Goal: Task Accomplishment & Management: Manage account settings

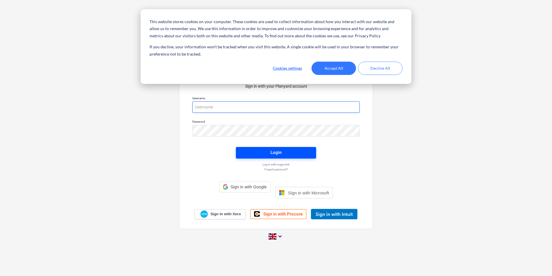
type input "[PERSON_NAME][EMAIL_ADDRESS][DOMAIN_NAME]"
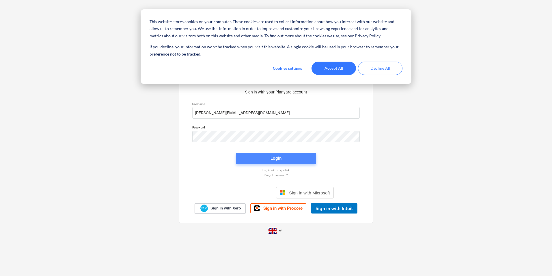
click at [268, 159] on span "Login" at bounding box center [276, 158] width 66 height 8
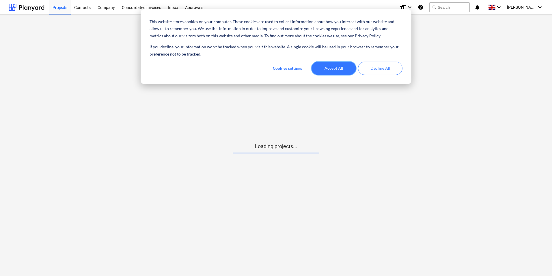
click at [336, 70] on button "Accept All" at bounding box center [334, 68] width 44 height 13
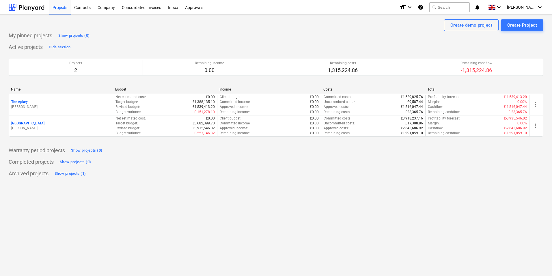
click at [38, 125] on div "[GEOGRAPHIC_DATA]" at bounding box center [60, 123] width 99 height 5
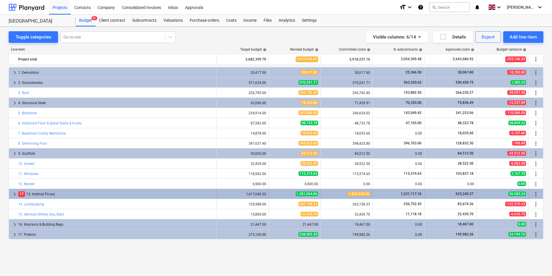
click at [13, 194] on span "keyboard_arrow_right" at bounding box center [14, 193] width 7 height 7
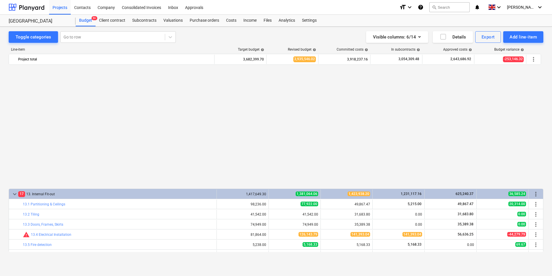
scroll to position [135, 0]
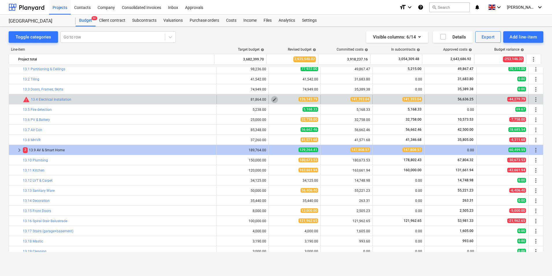
click at [273, 100] on span "edit" at bounding box center [274, 99] width 5 height 5
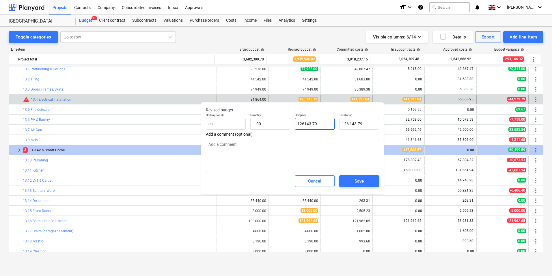
drag, startPoint x: 325, startPoint y: 123, endPoint x: 285, endPoint y: 137, distance: 42.2
click at [284, 126] on div "Unit (optional) ea Quantity 1.00 Unit price 126143.79 Total cost 126,143.79" at bounding box center [293, 121] width 178 height 21
type input "1"
type textarea "x"
type input "1.00"
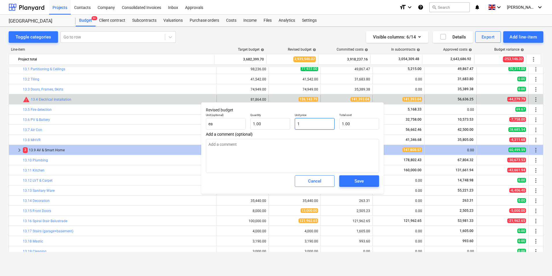
type input "14"
type textarea "x"
type input "14.00"
type input "141"
type textarea "x"
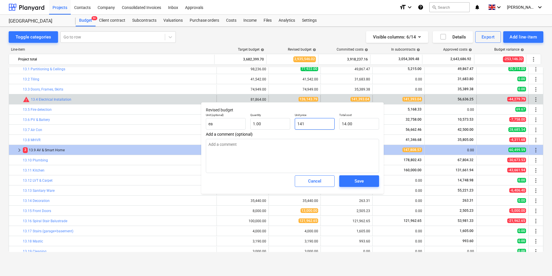
type input "141.00"
type input "1413"
type textarea "x"
type input "1,413.00"
type input "14139"
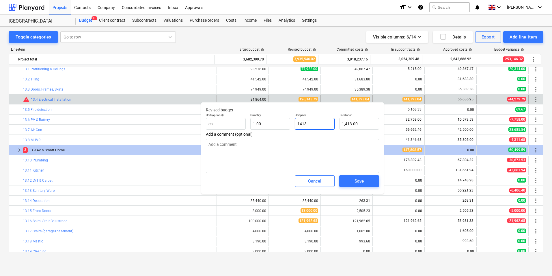
type textarea "x"
type input "14,139.00"
type input "141393"
type textarea "x"
type input "141,393.00"
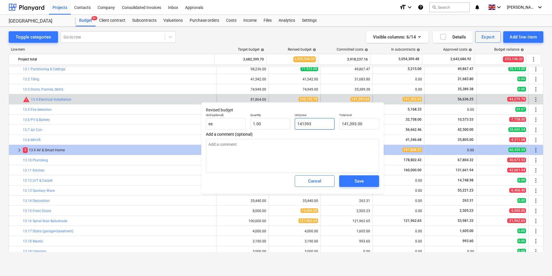
type input "141393."
type textarea "x"
type input "141393.0"
type textarea "x"
type input "141393.04"
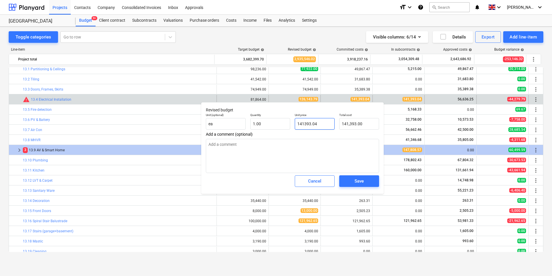
type textarea "x"
type input "141,393.04"
click at [359, 180] on div "Save" at bounding box center [359, 181] width 9 height 8
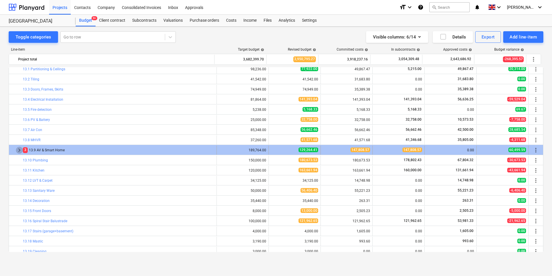
click at [17, 151] on span "keyboard_arrow_right" at bounding box center [19, 149] width 7 height 7
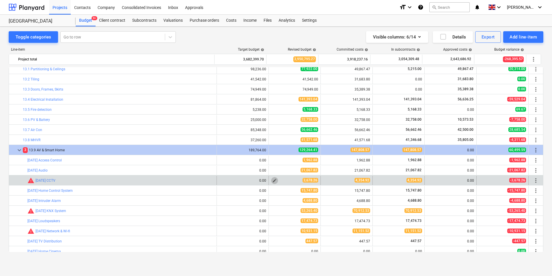
click at [272, 181] on span "edit" at bounding box center [274, 180] width 5 height 5
type textarea "x"
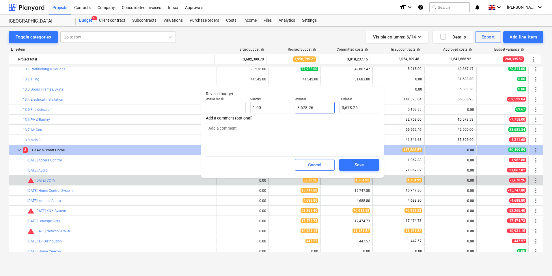
type input "3678.26"
drag, startPoint x: 320, startPoint y: 108, endPoint x: 240, endPoint y: 106, distance: 80.0
click at [240, 106] on div "Unit (optional) Quantity 1.00 Unit price 3678.26 Total cost 3,678.26" at bounding box center [293, 104] width 178 height 21
type textarea "x"
type input "4"
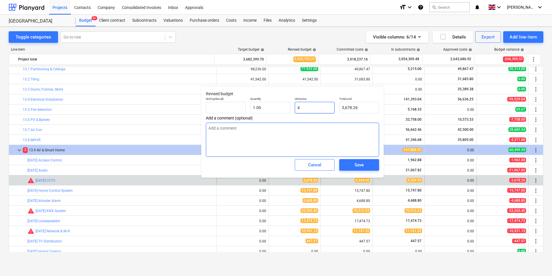
type input "4.00"
type textarea "x"
type input "43"
type input "43.00"
type textarea "x"
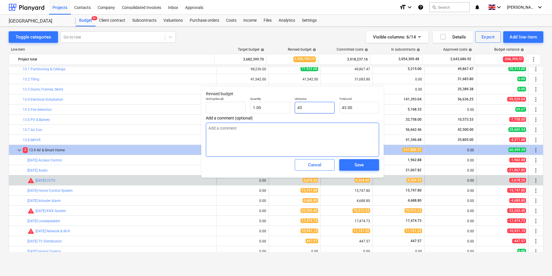
type input "435"
type input "435.00"
type textarea "x"
type input "4354"
type input "4,354.00"
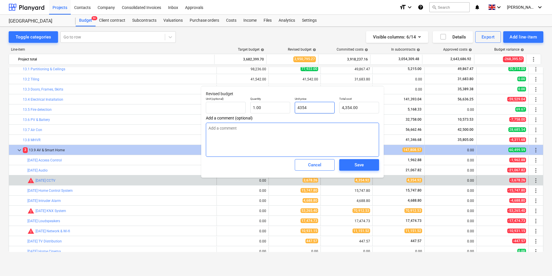
type textarea "x"
type input "4354."
type textarea "x"
type input "4354.9"
type input "4,354.90"
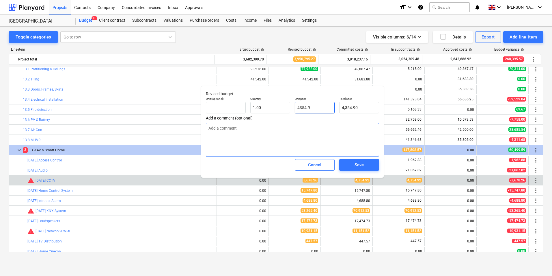
type textarea "x"
type input "4354.92"
type input "4,354.92"
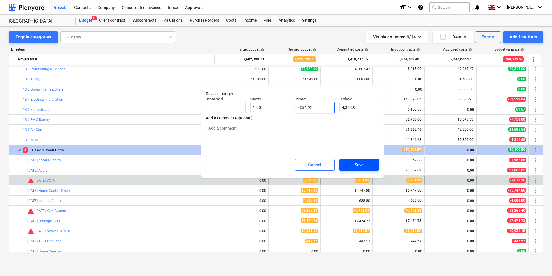
type input "4354.92"
type textarea "x"
type input "4,354.92"
click at [363, 167] on div "Save" at bounding box center [359, 165] width 9 height 8
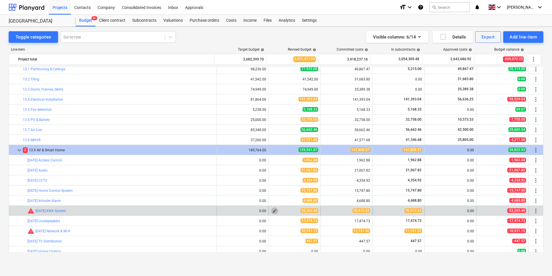
click at [275, 212] on button "edit" at bounding box center [274, 210] width 7 height 7
type textarea "x"
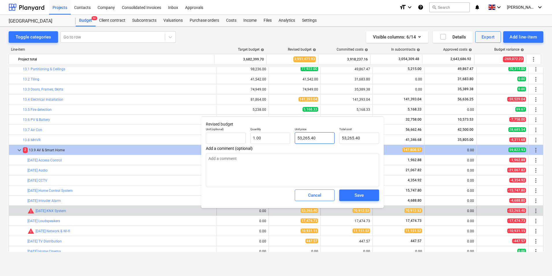
type input "53265.4"
drag, startPoint x: 330, startPoint y: 137, endPoint x: 258, endPoint y: 135, distance: 72.0
click at [258, 135] on div "Unit (optional) Quantity 1.00 Unit price 53265.4 Total cost 53,265.40" at bounding box center [293, 135] width 178 height 21
type textarea "x"
type input "7"
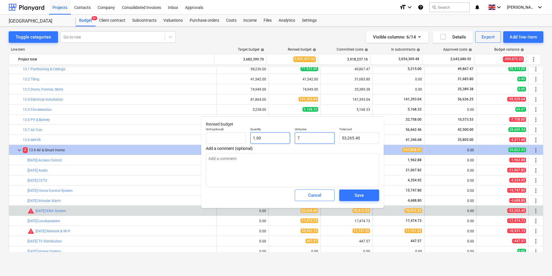
type input "7.00"
type textarea "x"
type input "70"
type input "70.00"
type textarea "x"
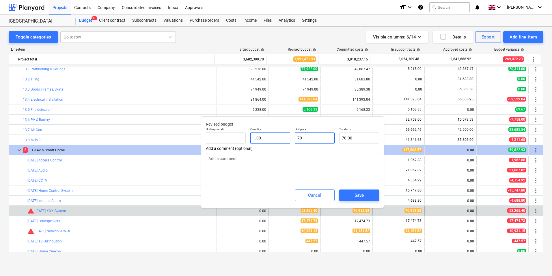
type input "709"
type input "709.00"
type textarea "x"
type input "7091"
type input "7,091.00"
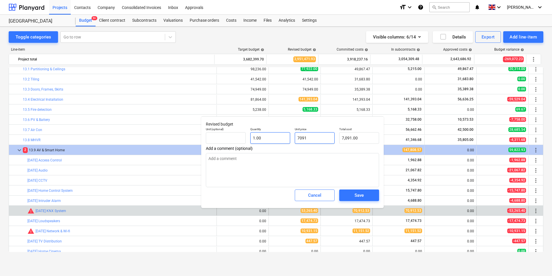
type textarea "x"
type input "70912"
type input "70,912.00"
type textarea "x"
type input "70912."
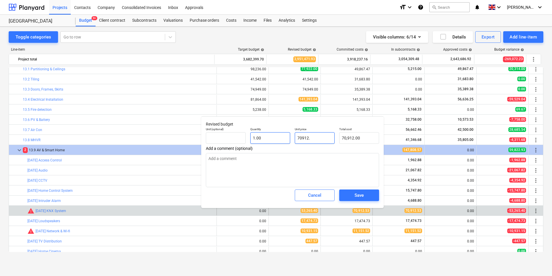
type textarea "x"
type input "70912.5"
type input "70,912.50"
type textarea "x"
type input "70912.53"
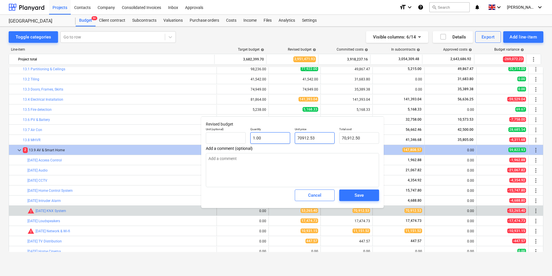
type input "70,912.53"
type input "70912.53"
type textarea "x"
type input "70,912.53"
click at [353, 192] on span "Save" at bounding box center [359, 195] width 26 height 8
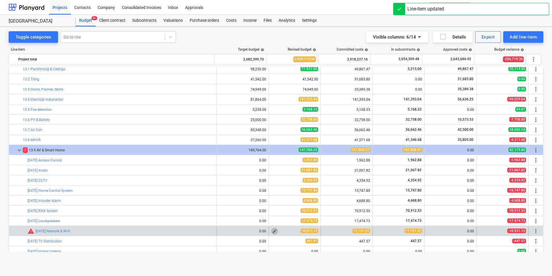
click at [272, 230] on span "edit" at bounding box center [274, 230] width 5 height 5
type textarea "x"
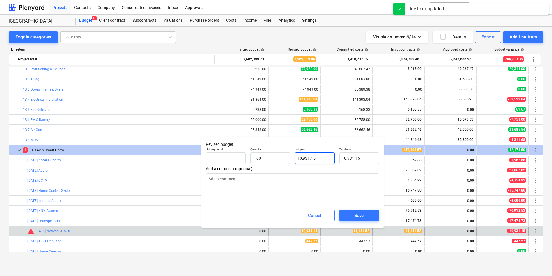
type input "10931.15"
drag, startPoint x: 333, startPoint y: 158, endPoint x: 241, endPoint y: 155, distance: 91.6
click at [241, 155] on div "Unit (optional) Quantity 1.00 Unit price 10931.15 Total cost 10,931.15" at bounding box center [293, 155] width 178 height 21
type textarea "x"
type input "1"
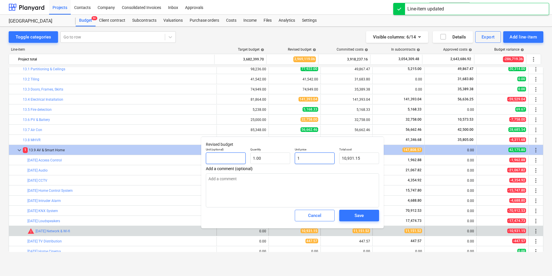
type input "1.00"
type textarea "x"
type input "11"
type input "11.00"
type textarea "x"
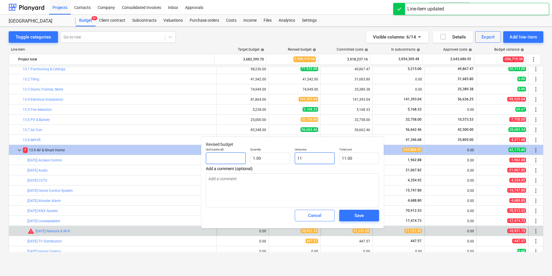
type input "111"
type input "111.00"
type textarea "x"
type input "1115"
type input "1,115.00"
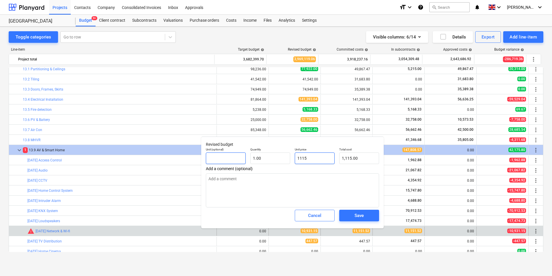
type textarea "x"
type input "11151"
type input "11,151.00"
type textarea "x"
type input "11151."
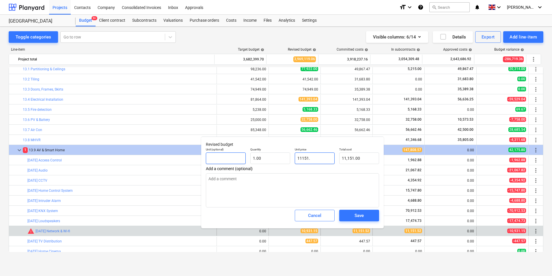
type textarea "x"
type input "11151.5"
type input "11,151.50"
type textarea "x"
type input "11151.52"
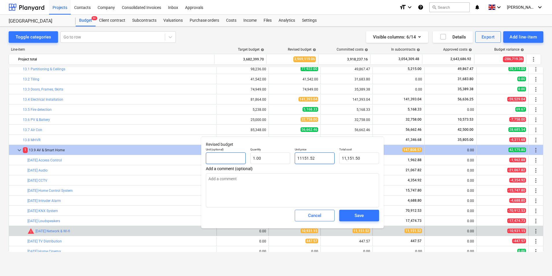
type input "11,151.52"
type input "11151.52"
type textarea "x"
type input "11,151.52"
click at [362, 215] on div "Save" at bounding box center [359, 215] width 9 height 8
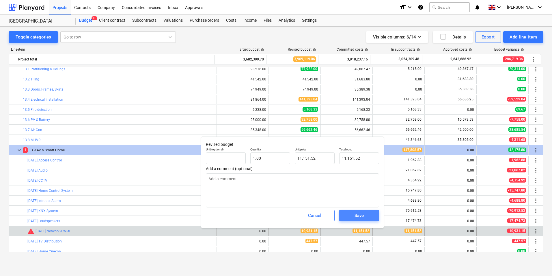
type textarea "x"
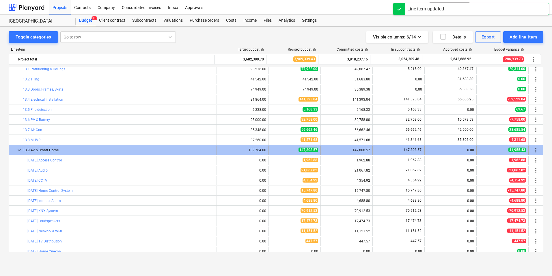
click at [20, 150] on span "keyboard_arrow_down" at bounding box center [19, 149] width 7 height 7
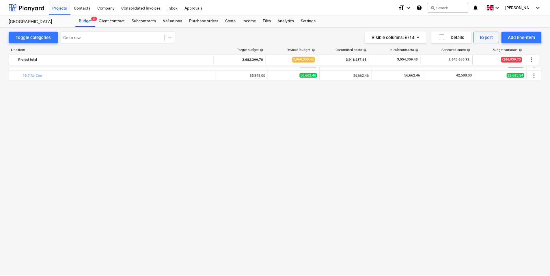
scroll to position [0, 0]
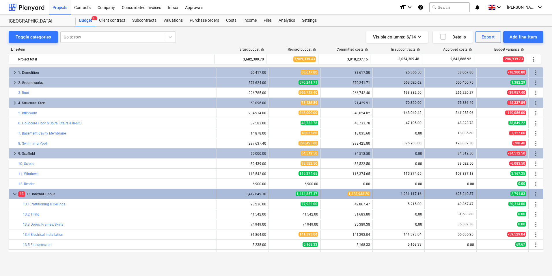
click at [14, 195] on span "keyboard_arrow_down" at bounding box center [14, 193] width 7 height 7
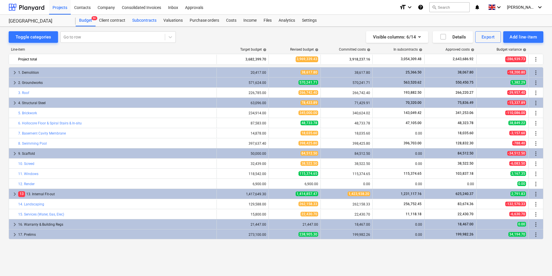
click at [146, 20] on div "Subcontracts" at bounding box center [144, 21] width 31 height 12
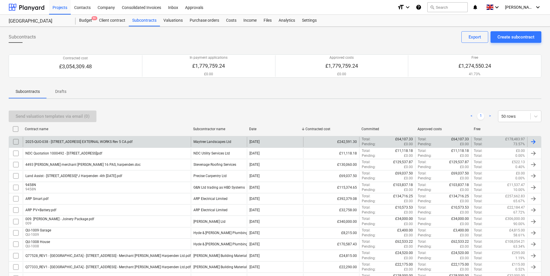
scroll to position [120, 0]
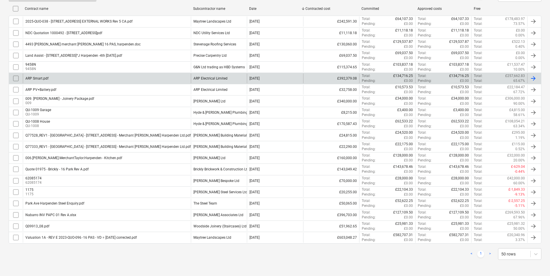
click at [61, 80] on div "ARP Smart.pdf" at bounding box center [107, 78] width 168 height 10
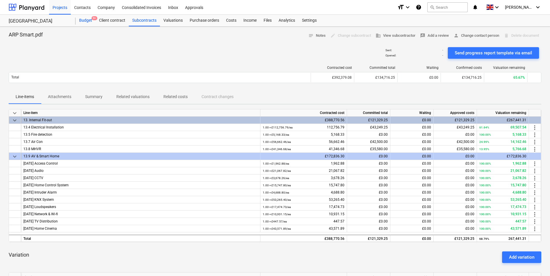
click at [88, 21] on div "Budget 9+" at bounding box center [86, 21] width 20 height 12
